Goal: Information Seeking & Learning: Learn about a topic

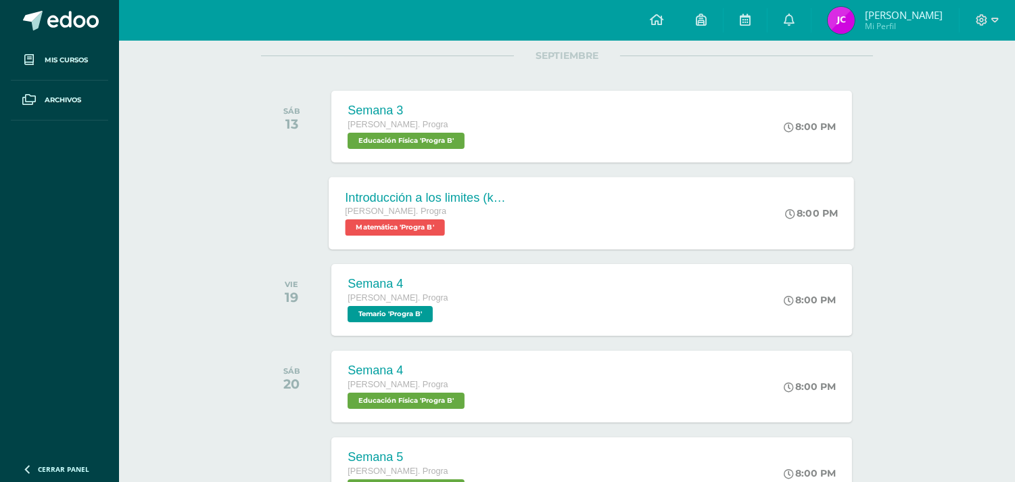
scroll to position [150, 0]
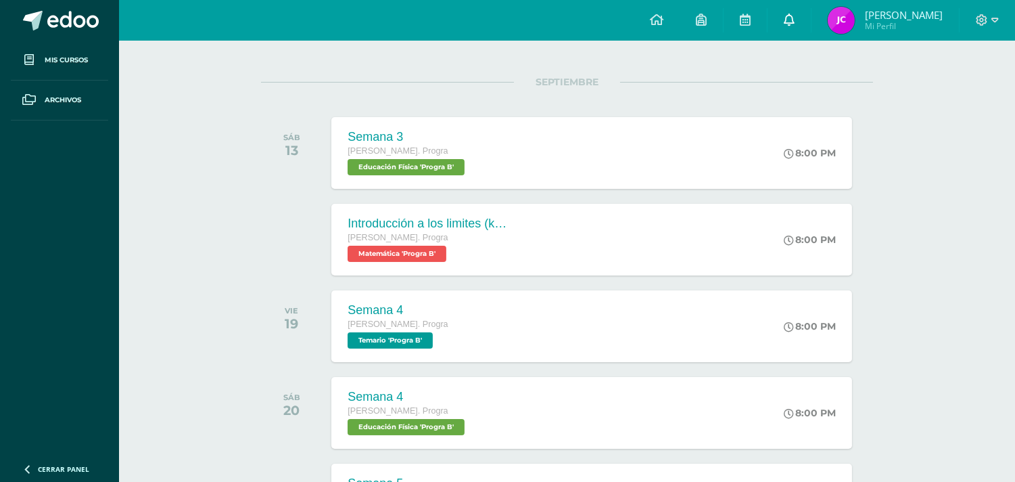
click at [811, 12] on link at bounding box center [789, 20] width 43 height 41
click at [751, 14] on icon at bounding box center [745, 20] width 11 height 12
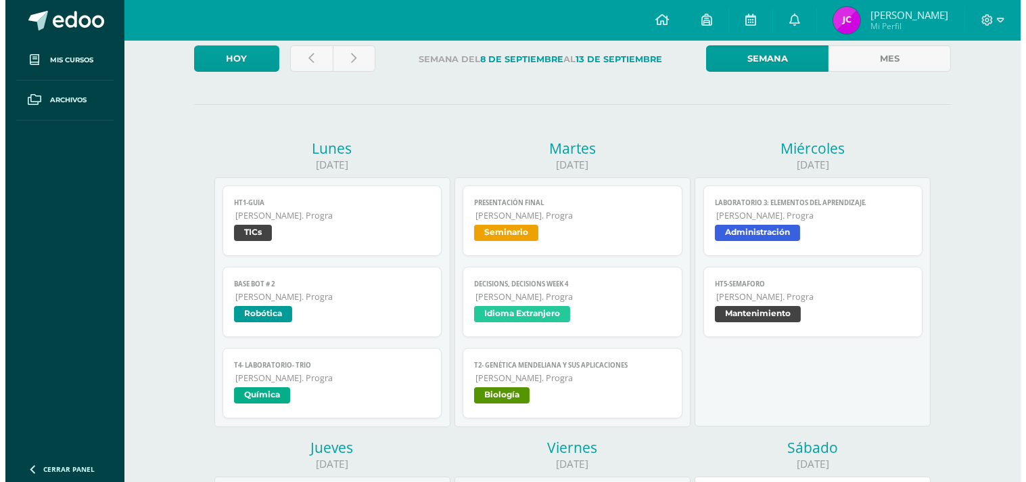
scroll to position [384, 0]
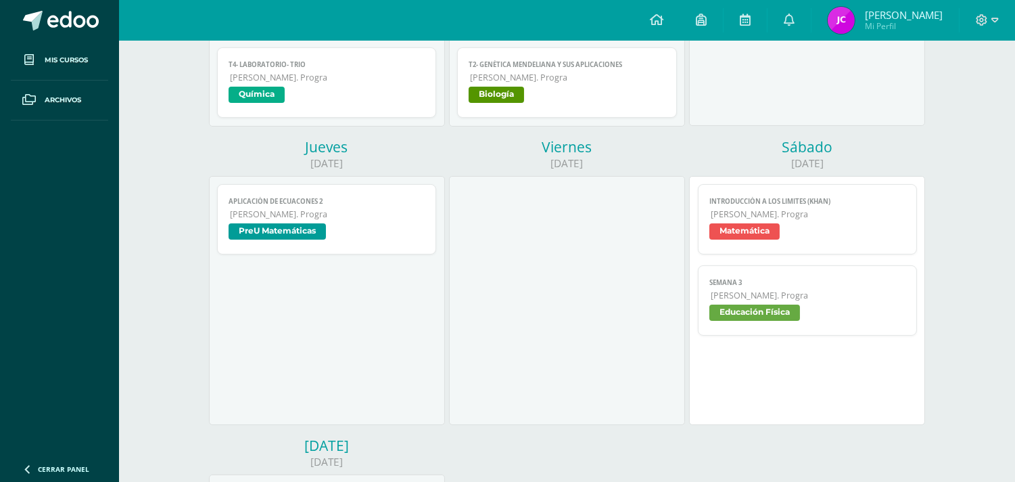
click at [298, 247] on link "Aplicación de ecuacones 2 [PERSON_NAME]. Progra PreU Matemáticas" at bounding box center [327, 219] width 220 height 70
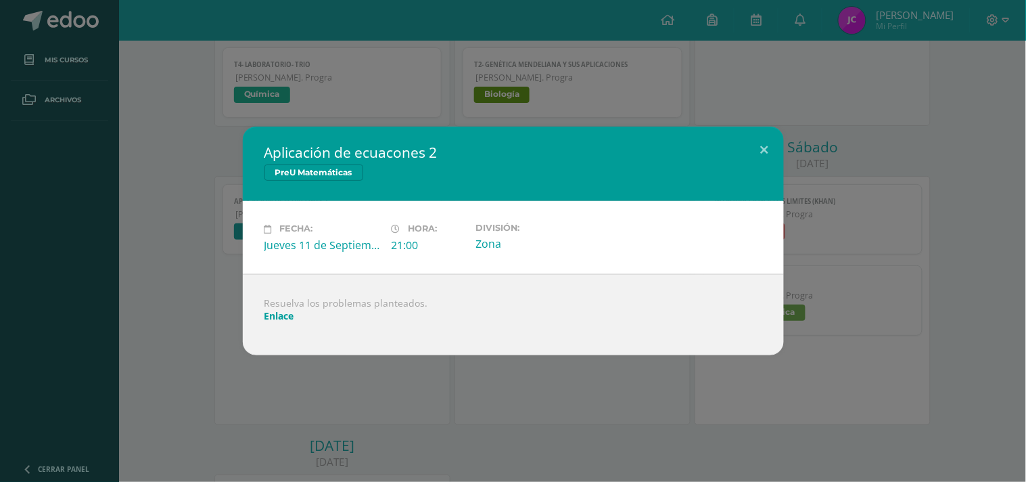
click at [285, 316] on link "Enlace" at bounding box center [279, 315] width 30 height 13
